Goal: Find contact information: Obtain details needed to contact an individual or organization

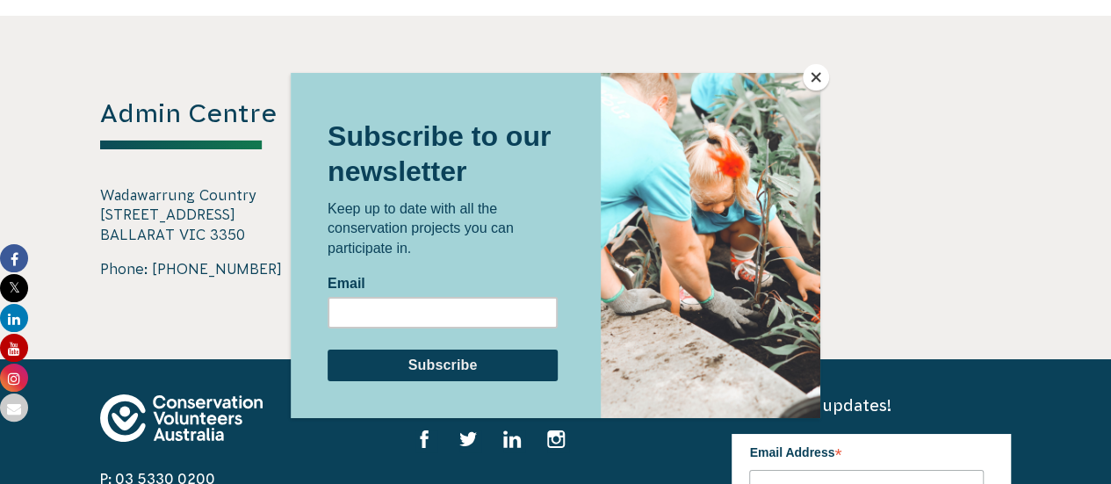
scroll to position [3034, 0]
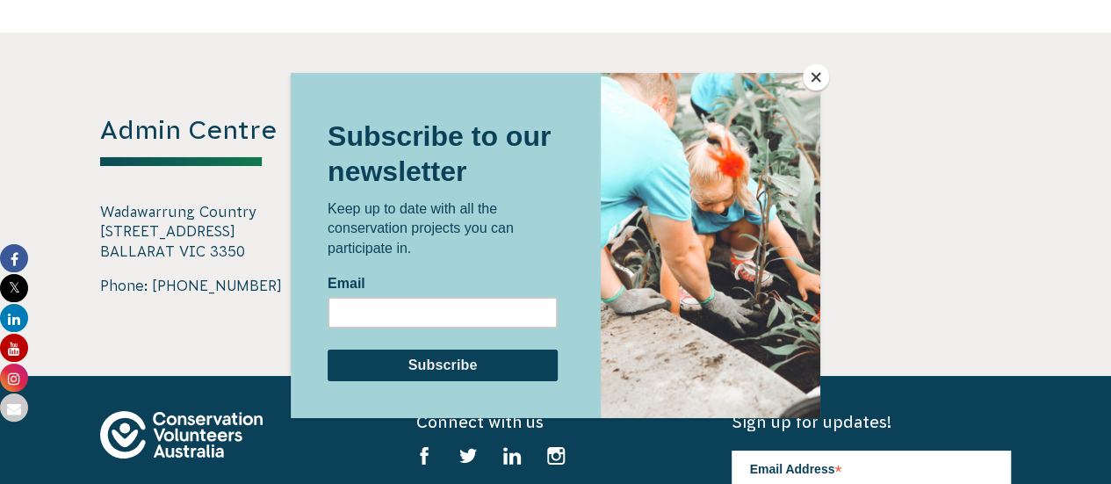
click at [134, 227] on div at bounding box center [555, 242] width 1111 height 484
click at [134, 228] on div at bounding box center [555, 242] width 1111 height 484
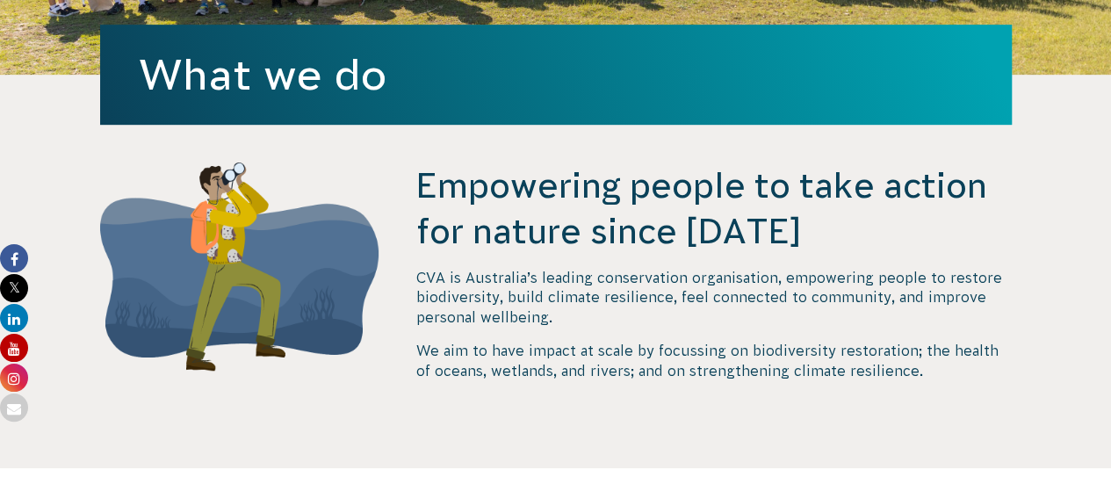
scroll to position [615, 0]
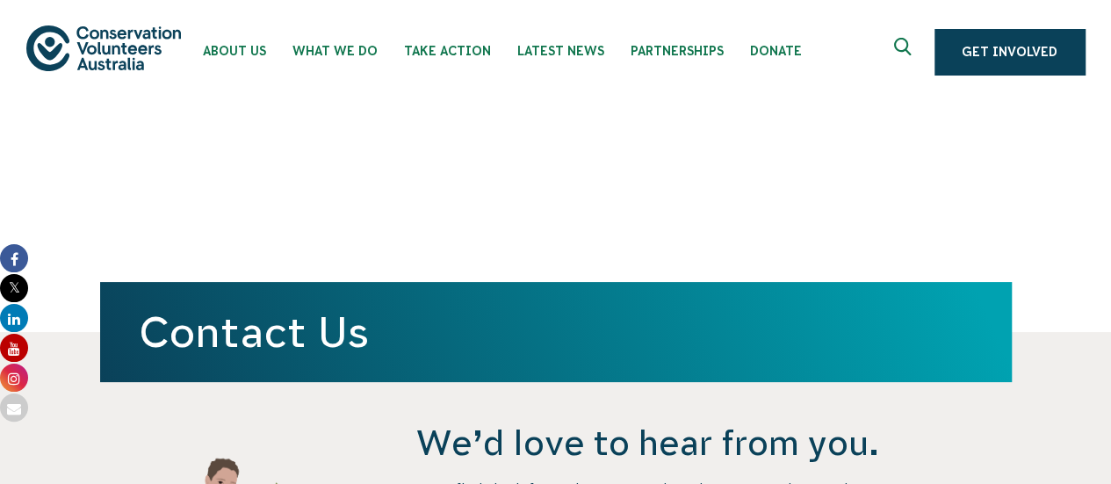
scroll to position [3002, 0]
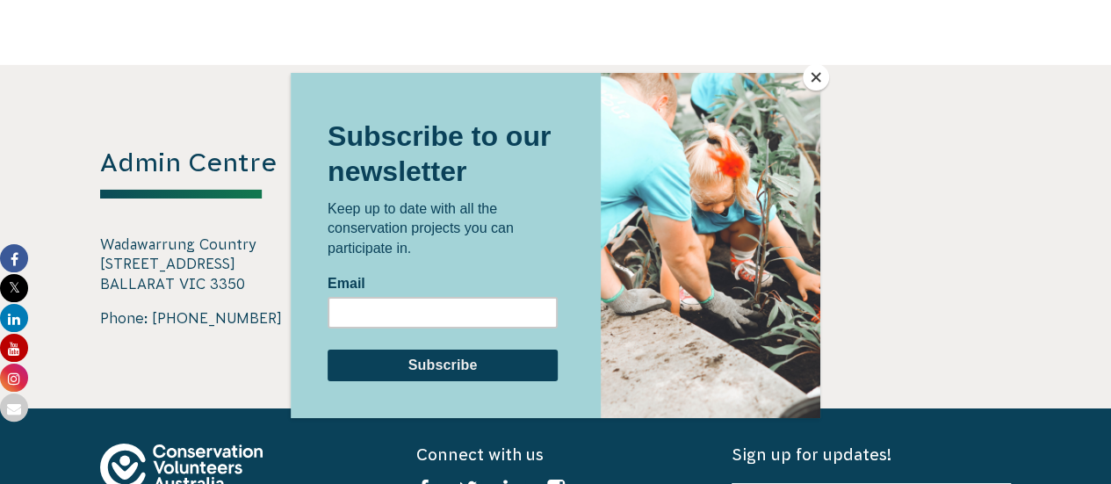
click at [191, 222] on div at bounding box center [555, 242] width 1111 height 484
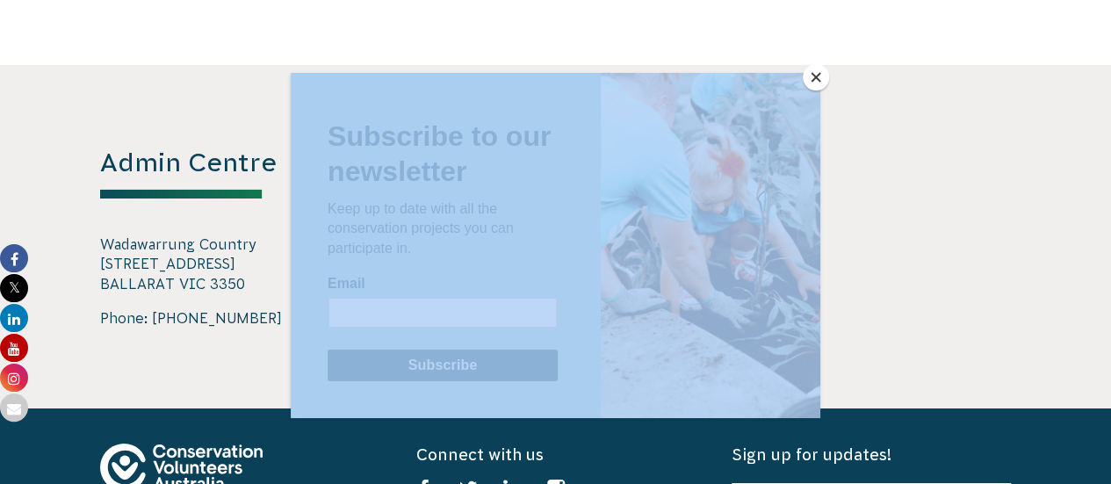
click at [191, 222] on div at bounding box center [555, 242] width 1111 height 484
click at [220, 265] on div at bounding box center [555, 242] width 1111 height 484
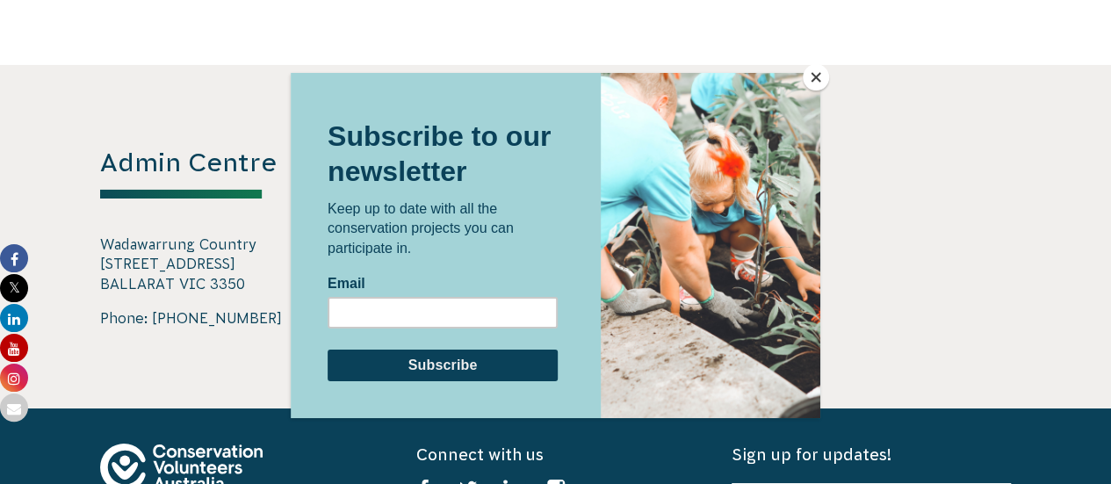
click at [220, 265] on div at bounding box center [555, 242] width 1111 height 484
